Goal: Information Seeking & Learning: Check status

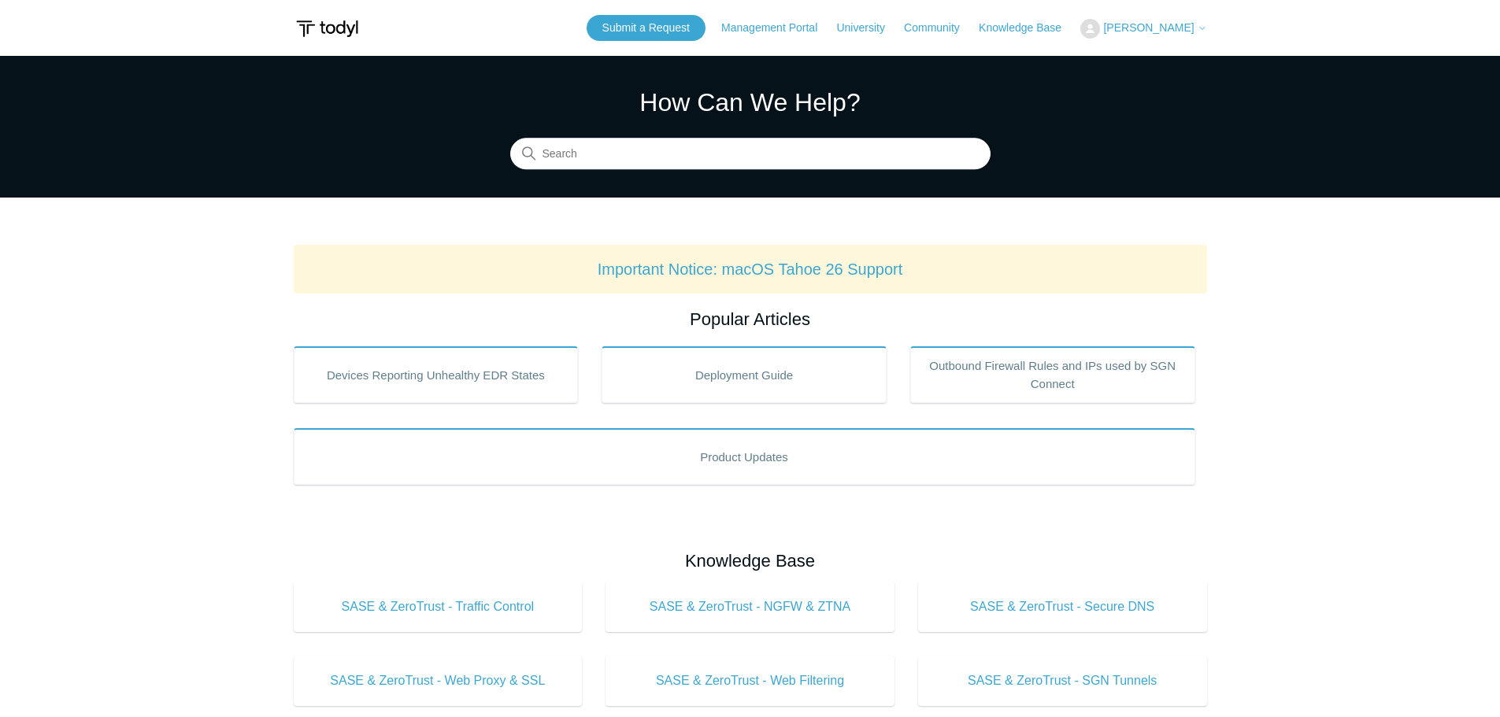
click at [1155, 31] on span "[PERSON_NAME]" at bounding box center [1148, 27] width 91 height 13
click at [1164, 61] on link "My Support Requests" at bounding box center [1158, 62] width 154 height 28
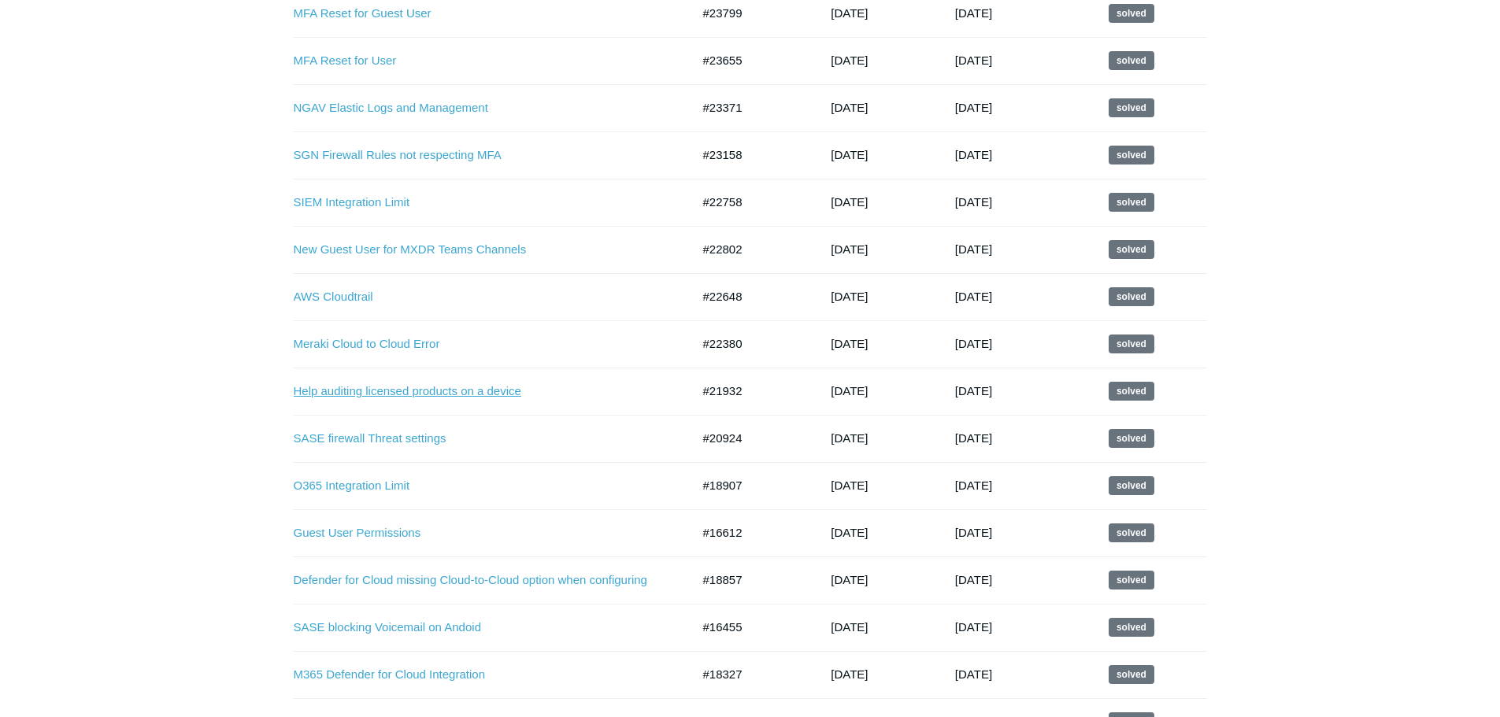
scroll to position [551, 0]
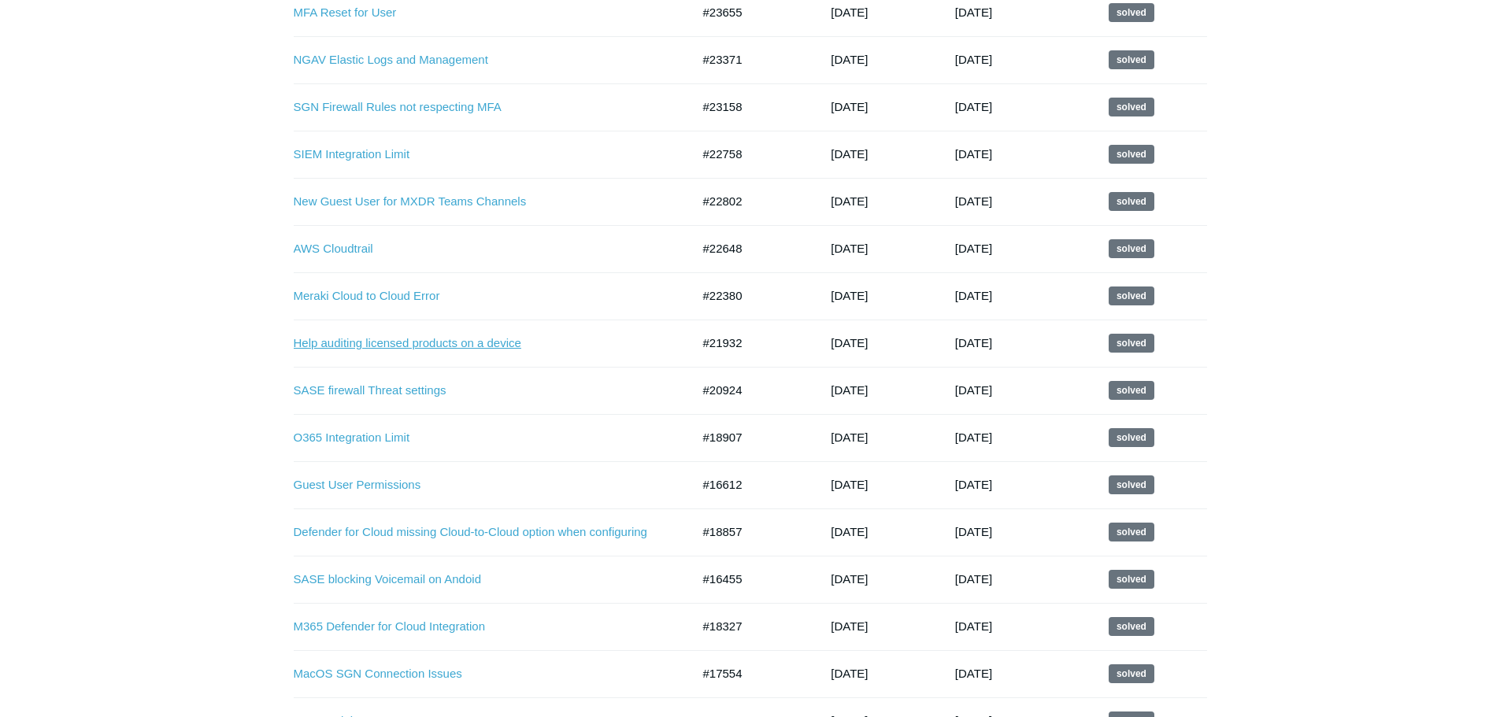
click at [456, 341] on link "Help auditing licensed products on a device" at bounding box center [481, 344] width 374 height 18
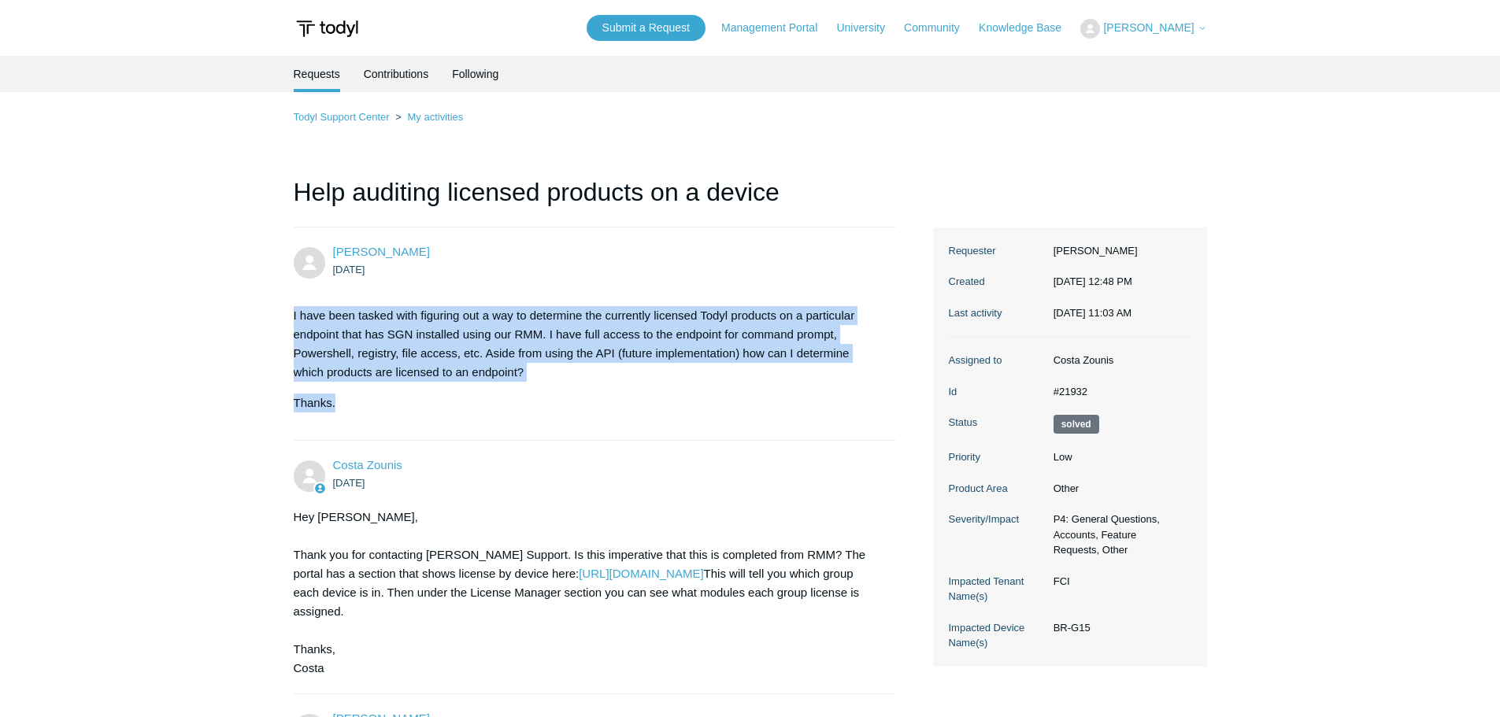
drag, startPoint x: 295, startPoint y: 314, endPoint x: 525, endPoint y: 387, distance: 241.1
click at [523, 383] on div "I have been tasked with figuring out a way to determine the currently licensed …" at bounding box center [587, 359] width 587 height 106
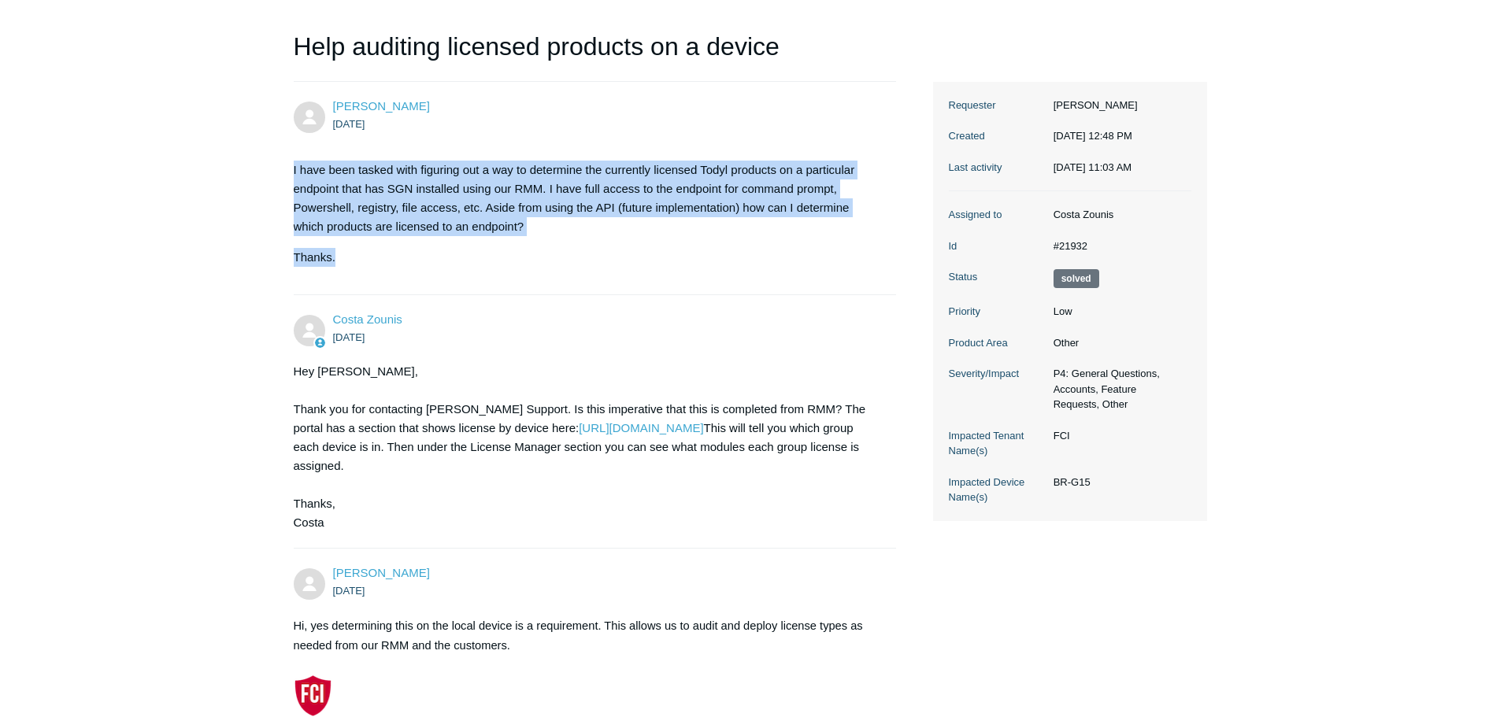
scroll to position [157, 0]
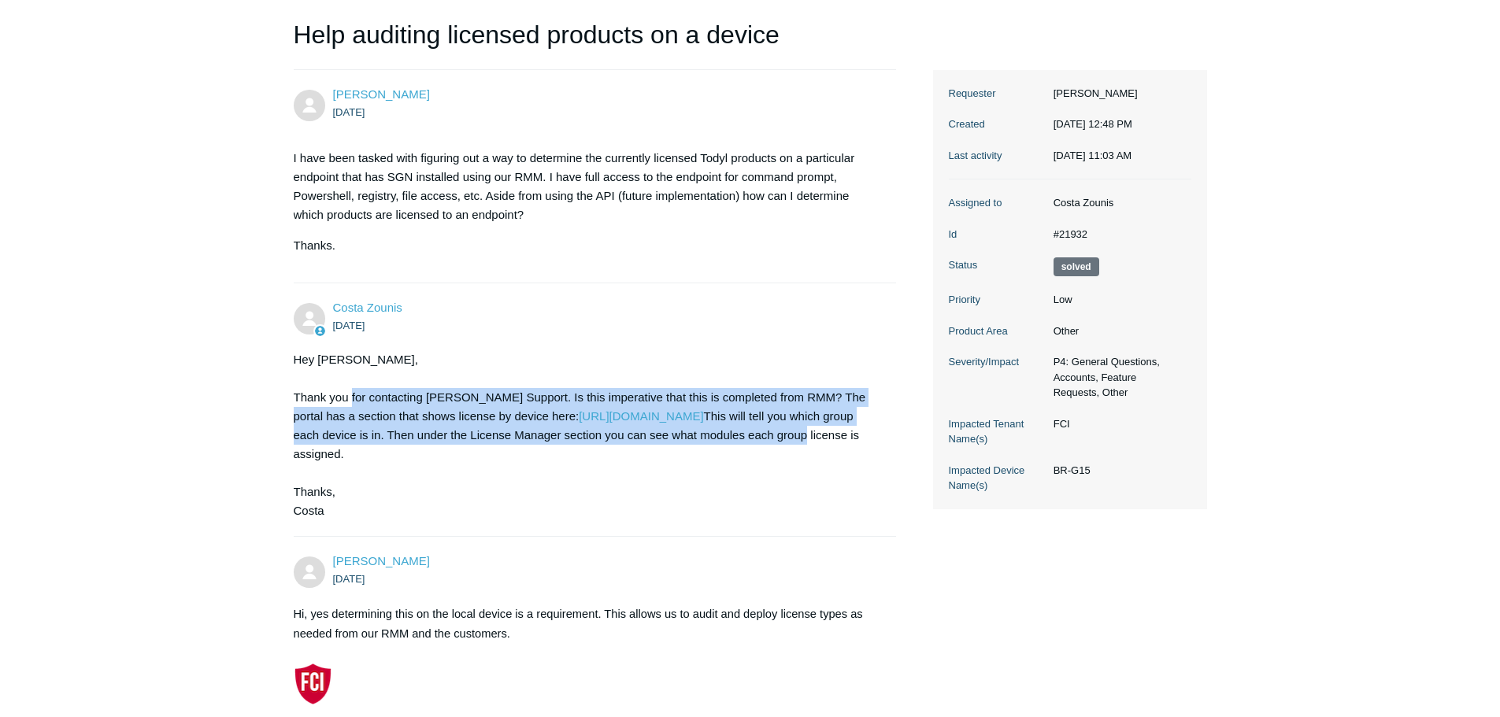
drag, startPoint x: 350, startPoint y: 394, endPoint x: 868, endPoint y: 441, distance: 519.4
click at [871, 438] on div "Hey Brian, Thank you for contacting Todyl Support. Is this imperative that this…" at bounding box center [587, 435] width 587 height 170
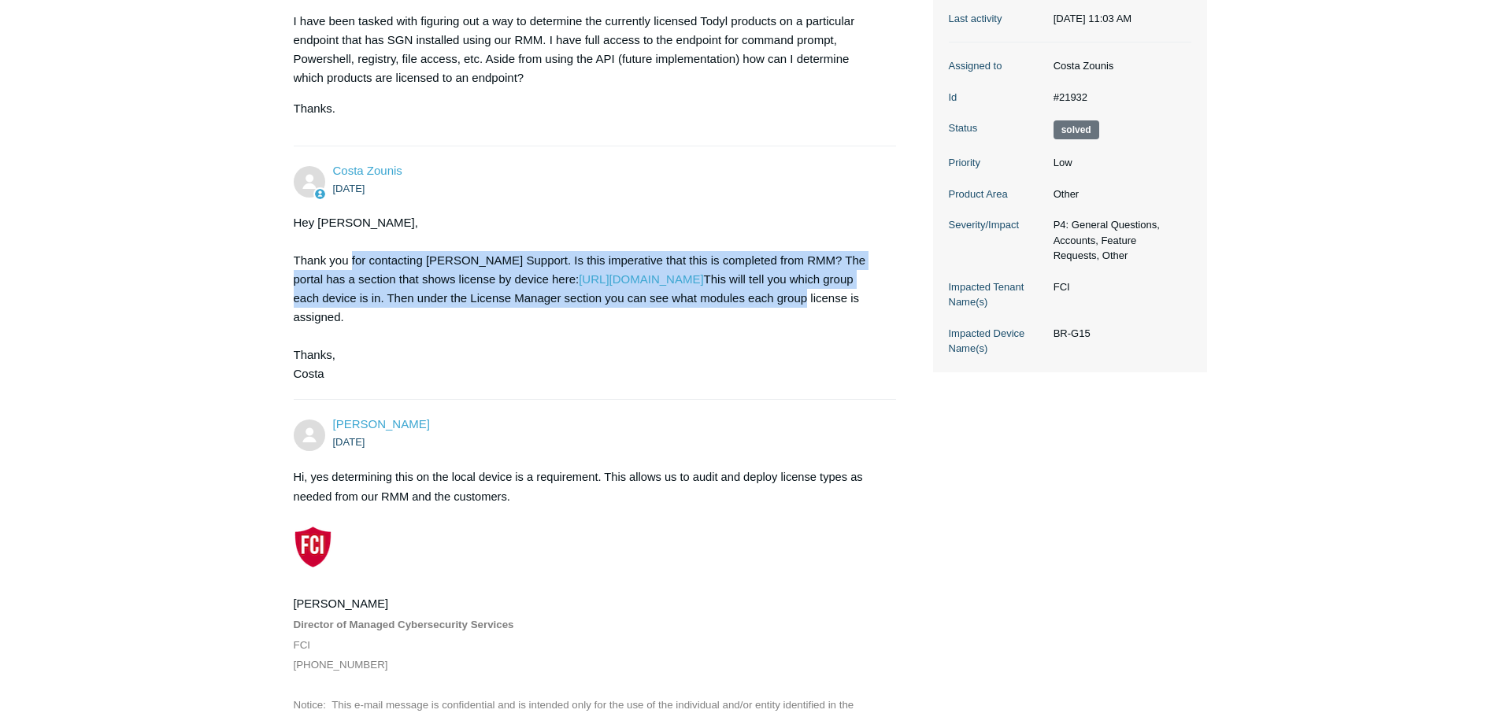
scroll to position [394, 0]
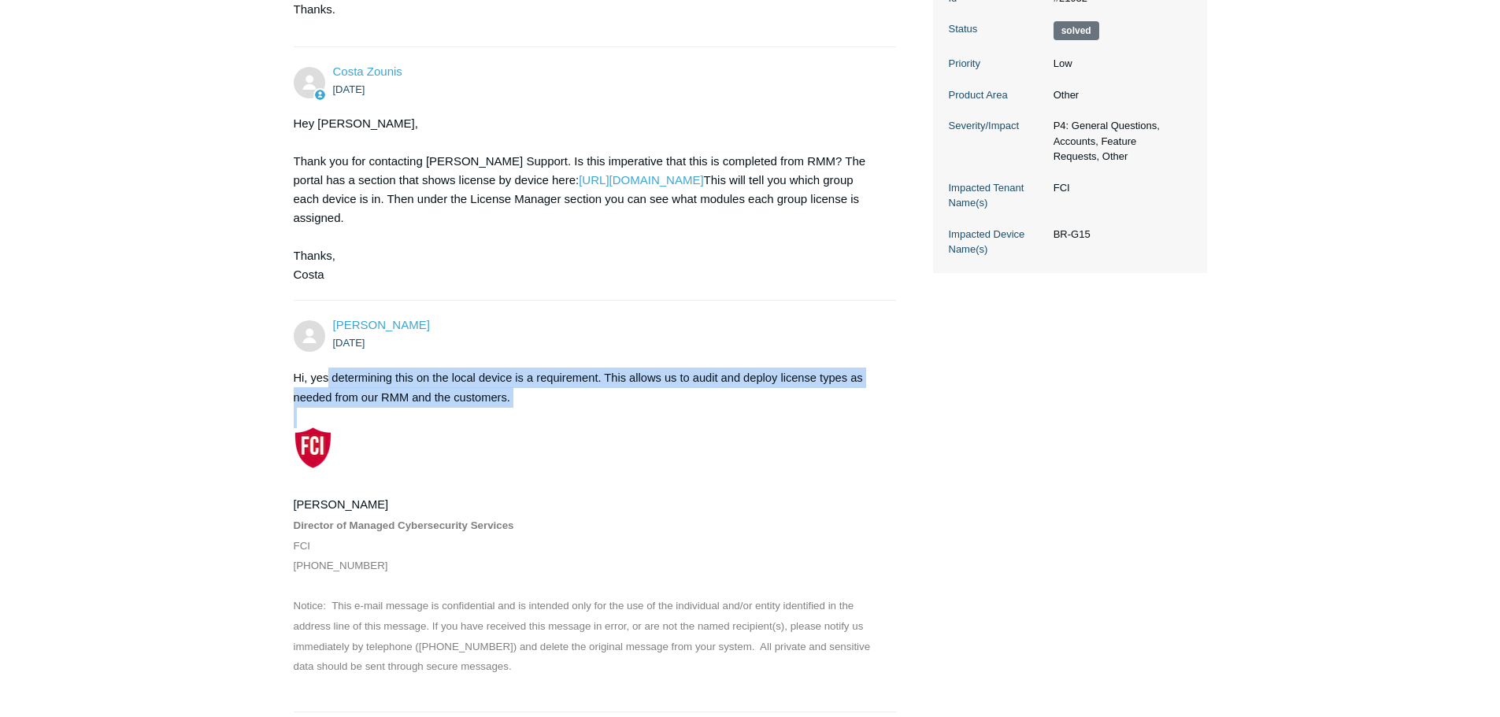
drag, startPoint x: 330, startPoint y: 372, endPoint x: 730, endPoint y: 422, distance: 403.2
click at [730, 421] on div "Hi, yes determining this on the local device is a requirement. This allows us t…" at bounding box center [587, 532] width 587 height 329
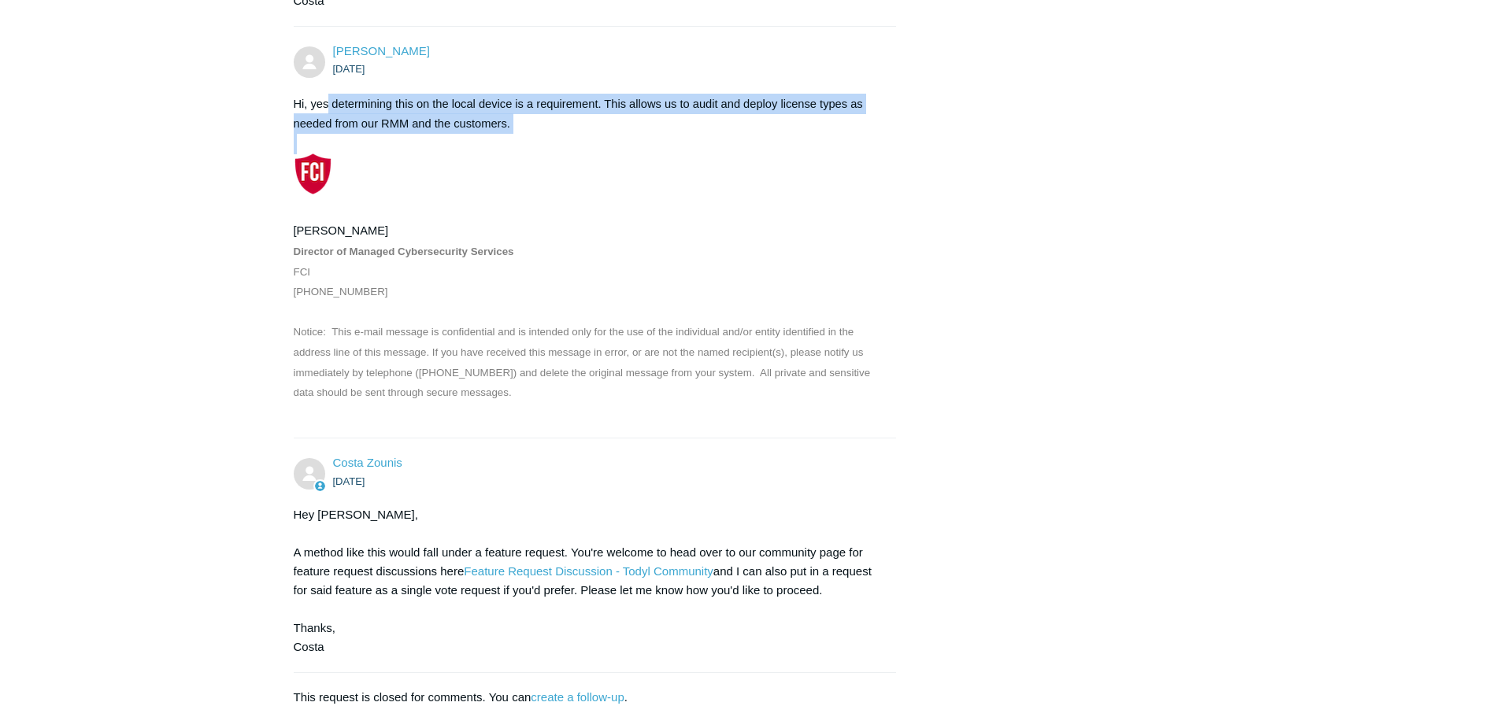
scroll to position [767, 0]
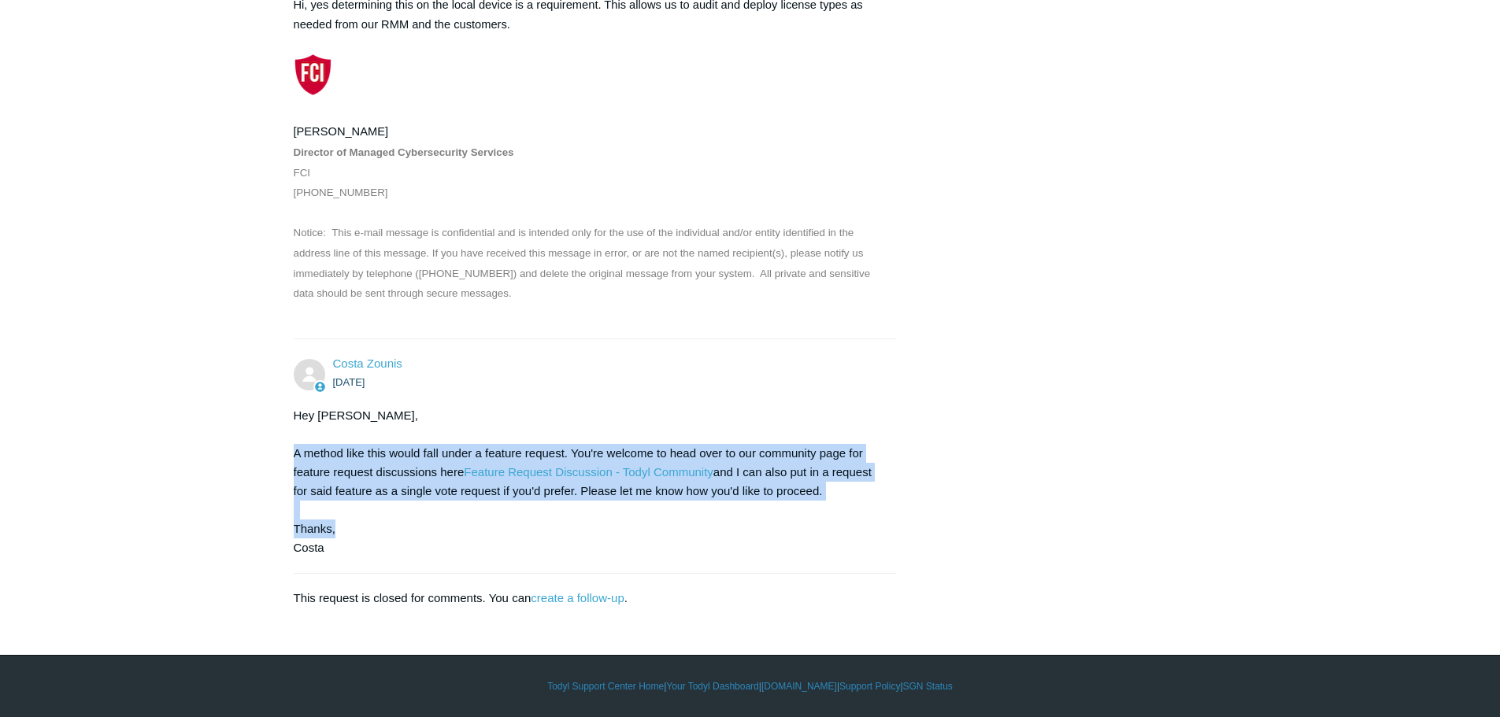
drag, startPoint x: 306, startPoint y: 451, endPoint x: 834, endPoint y: 539, distance: 535.5
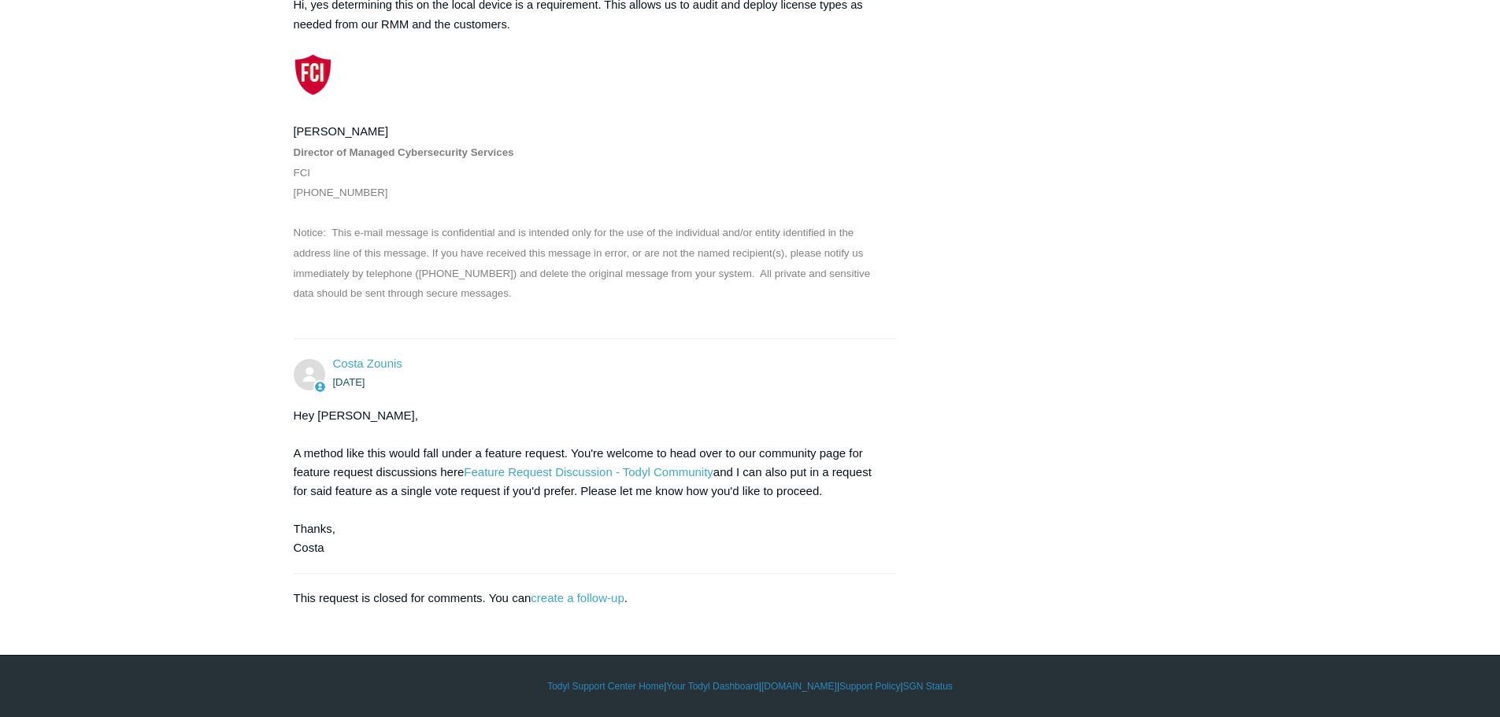
click at [830, 540] on div "Hey Brian, A method like this would fall under a feature request. You're welcom…" at bounding box center [587, 481] width 587 height 151
click at [565, 472] on link "Feature Request Discussion - Todyl Community" at bounding box center [589, 471] width 250 height 13
